Goal: Task Accomplishment & Management: Use online tool/utility

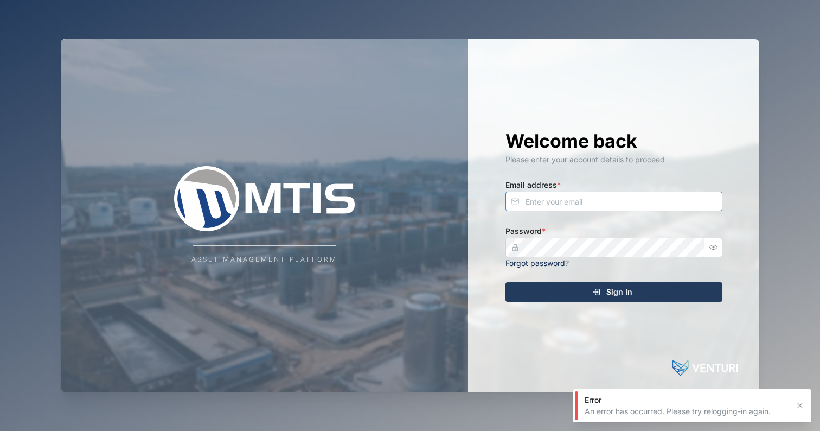
type input "[EMAIL_ADDRESS][DOMAIN_NAME]"
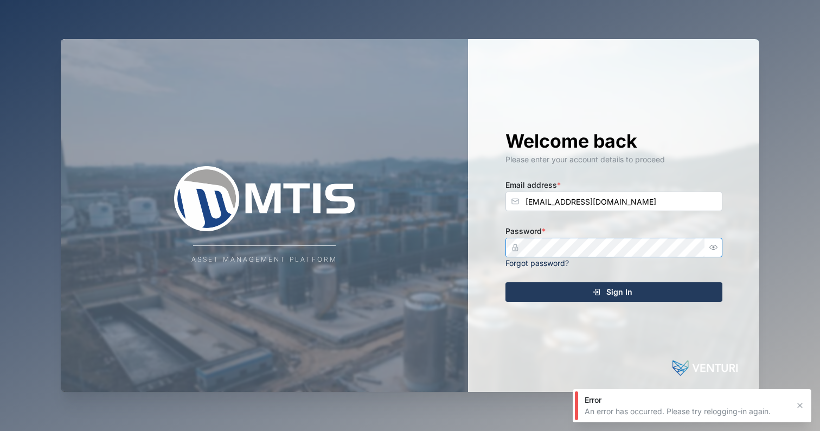
click at [613, 291] on button "Sign In" at bounding box center [613, 292] width 217 height 20
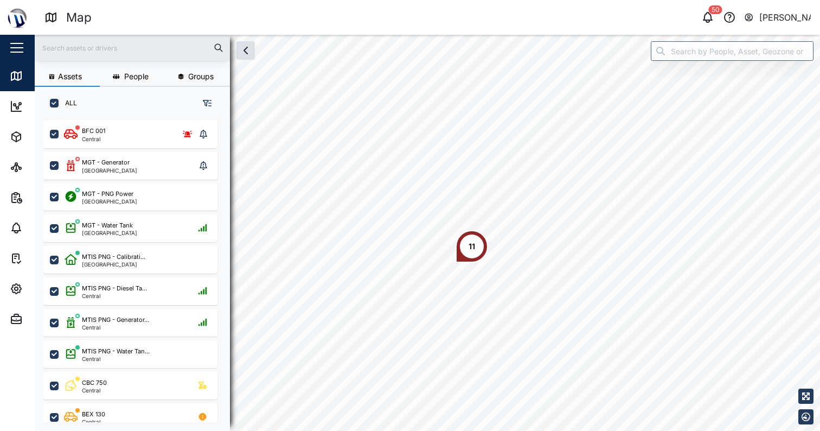
click at [469, 250] on div "11" at bounding box center [472, 246] width 7 height 12
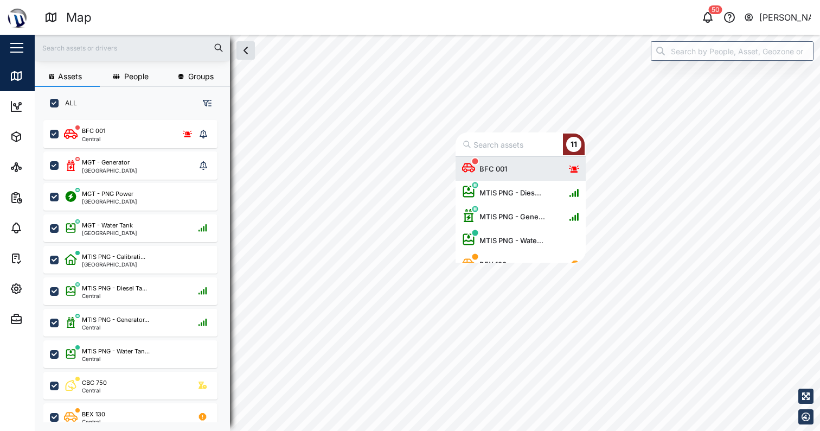
click at [514, 171] on div "BFC 001" at bounding box center [520, 169] width 117 height 24
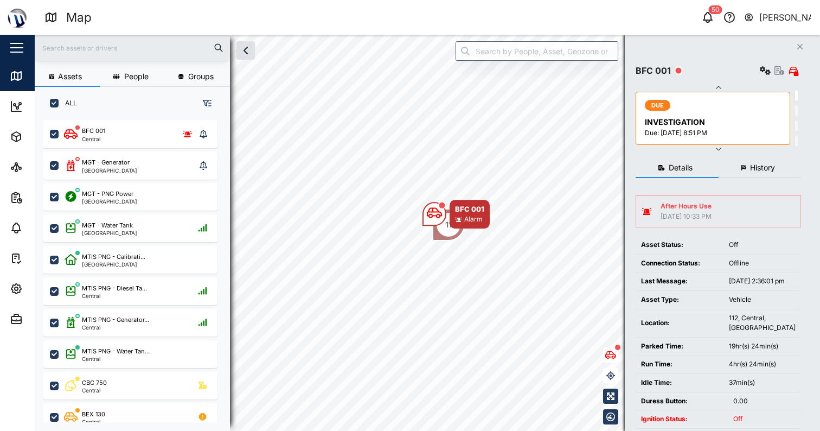
click at [684, 217] on div "[DATE] 10:33 PM" at bounding box center [686, 217] width 51 height 10
click at [685, 214] on div "[DATE] 10:33 PM" at bounding box center [686, 217] width 51 height 10
click at [687, 206] on div "After Hours Use" at bounding box center [686, 206] width 51 height 10
click at [751, 164] on button "History" at bounding box center [760, 168] width 83 height 20
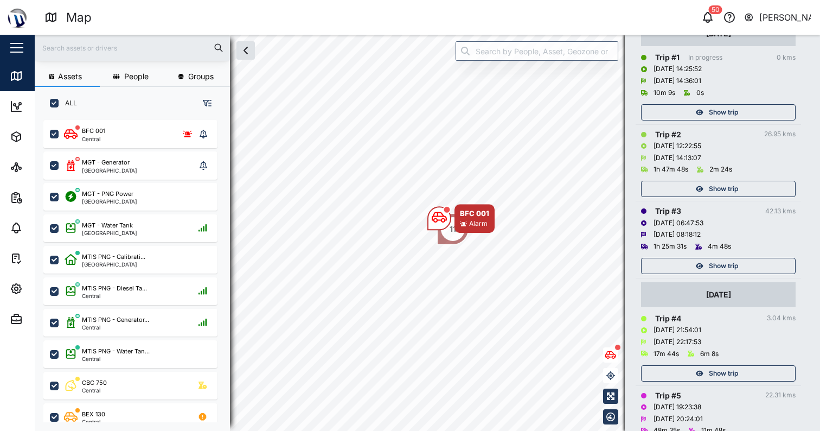
scroll to position [274, 0]
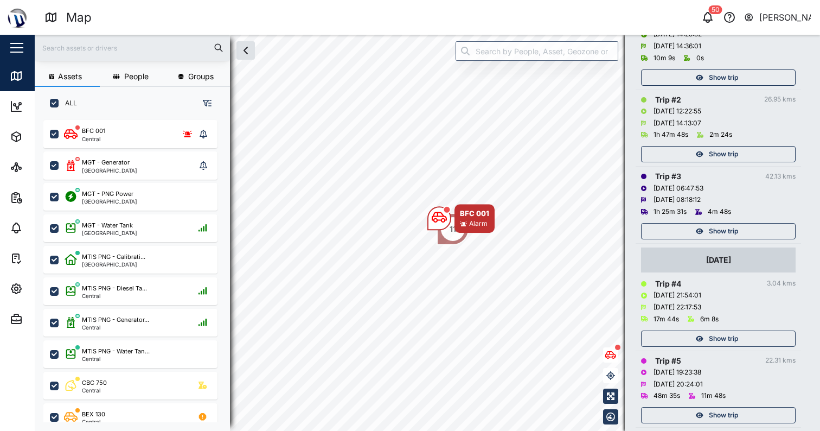
click at [737, 331] on span "Show trip" at bounding box center [723, 338] width 29 height 15
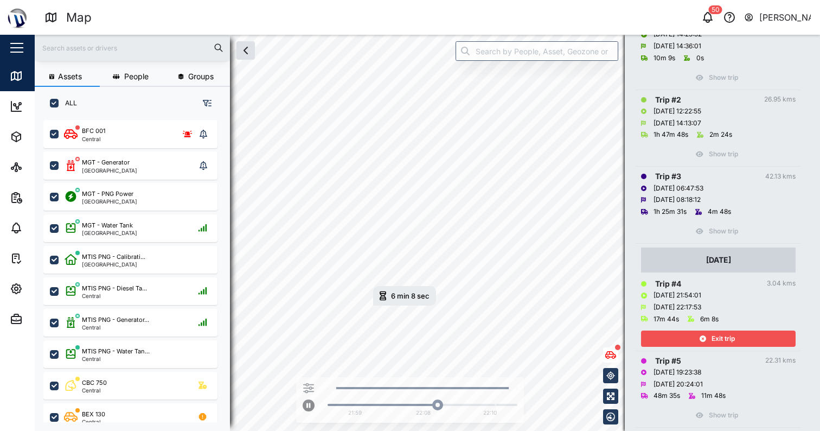
click at [723, 331] on span "Exit trip" at bounding box center [723, 338] width 23 height 15
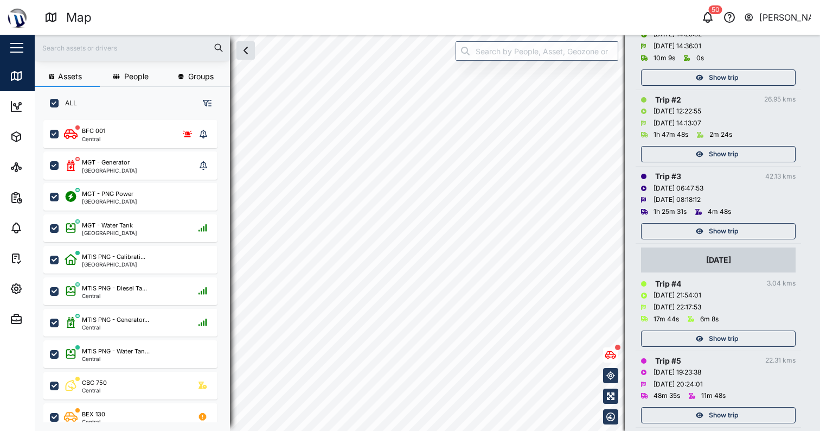
click at [715, 407] on span "Show trip" at bounding box center [723, 414] width 29 height 15
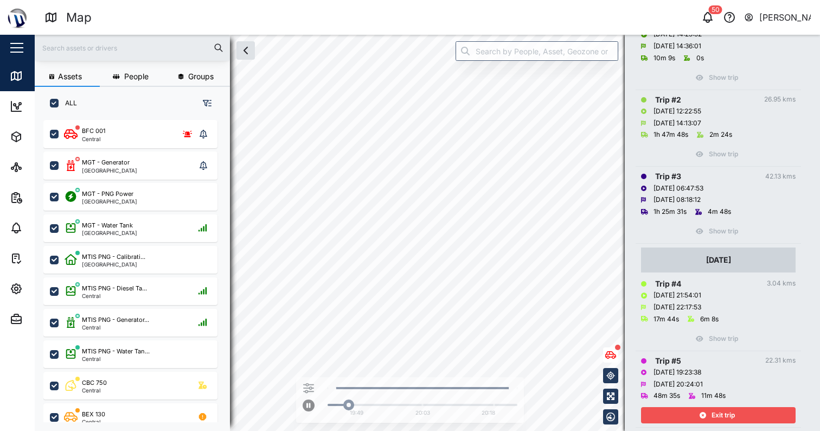
click at [741, 412] on div "Exit trip" at bounding box center [717, 414] width 141 height 15
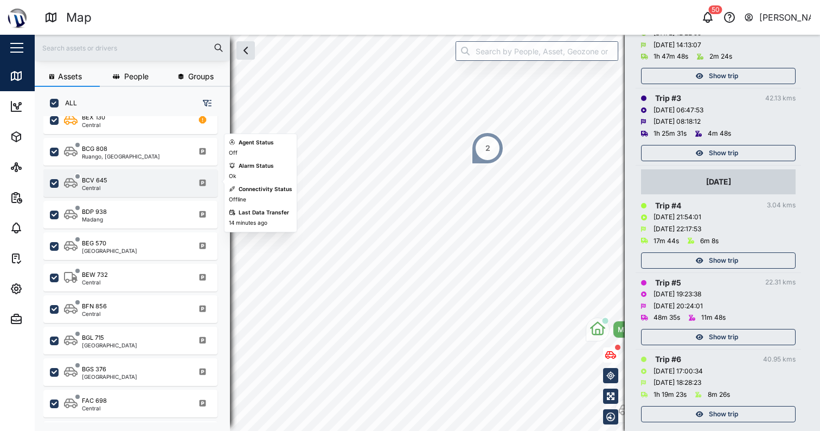
scroll to position [330, 0]
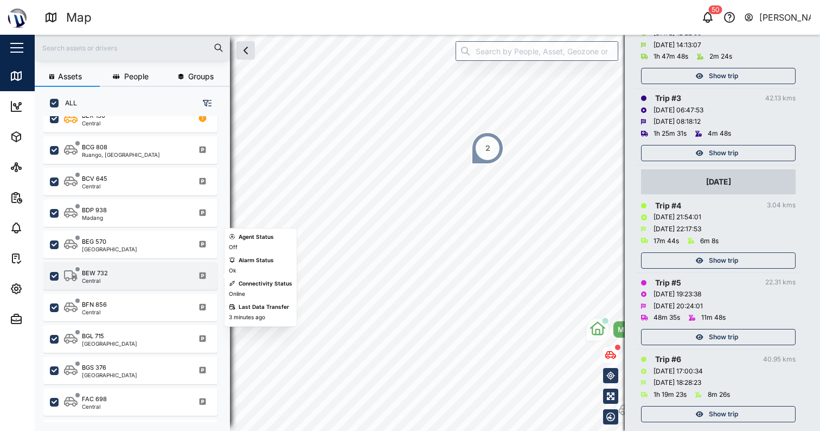
click at [140, 281] on div "BEW 732 Central" at bounding box center [137, 275] width 147 height 15
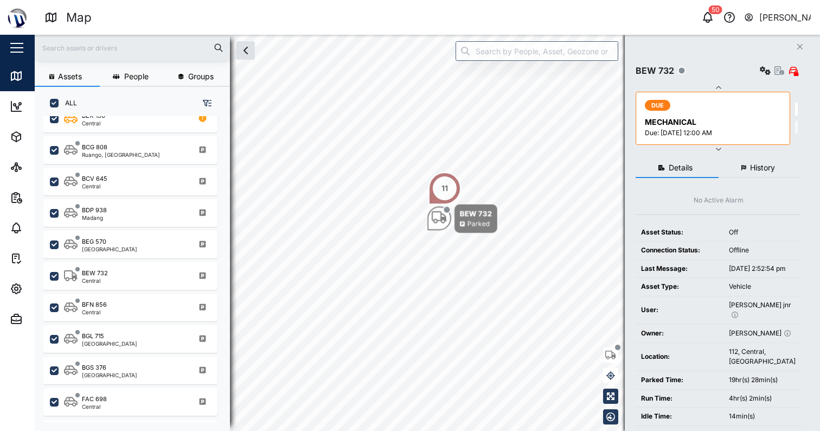
click at [755, 163] on button "History" at bounding box center [760, 168] width 83 height 20
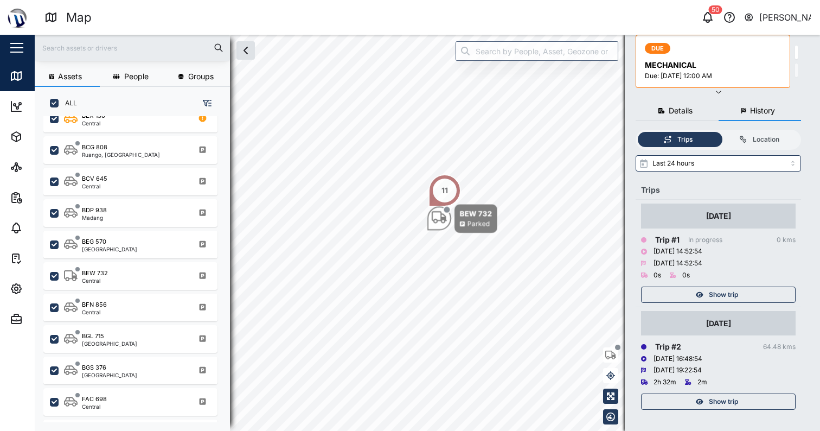
click at [747, 299] on div "Show trip" at bounding box center [717, 294] width 141 height 15
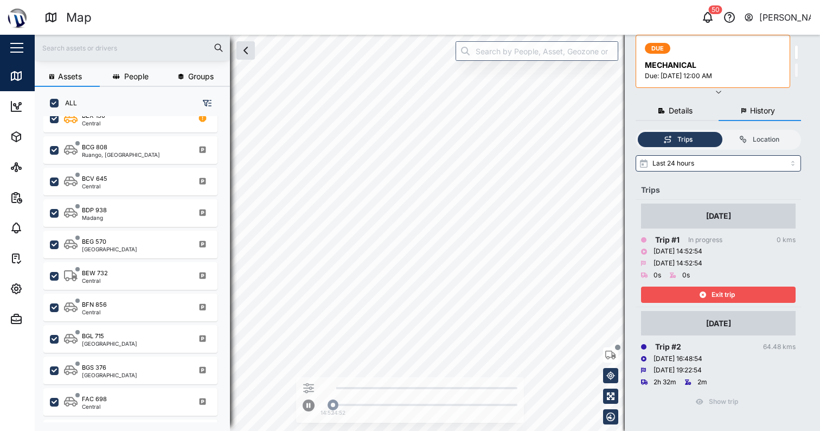
click at [731, 289] on span "Exit trip" at bounding box center [723, 294] width 23 height 15
